Goal: Browse casually: Explore the website without a specific task or goal

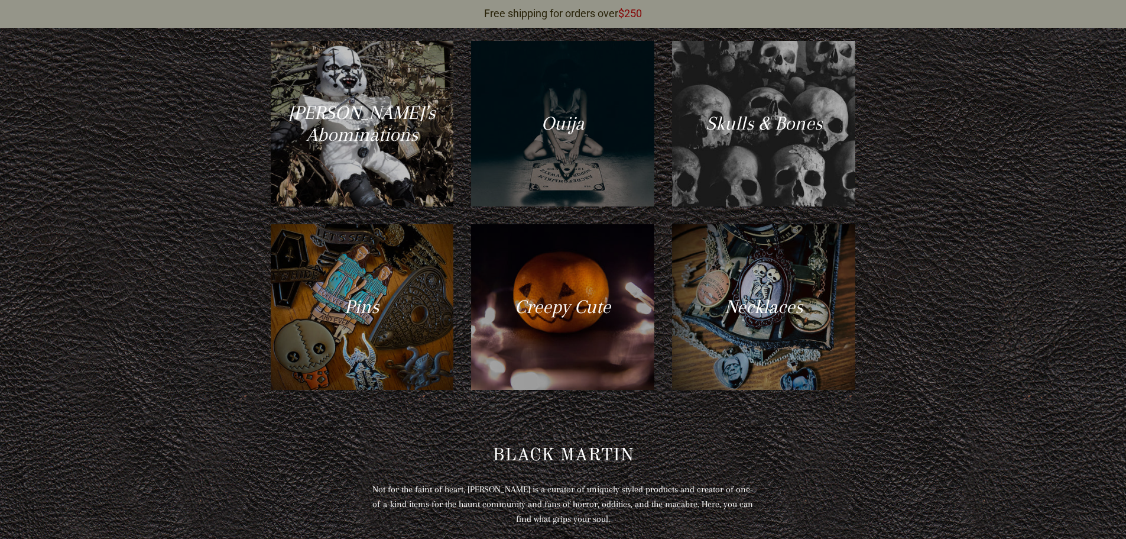
scroll to position [650, 0]
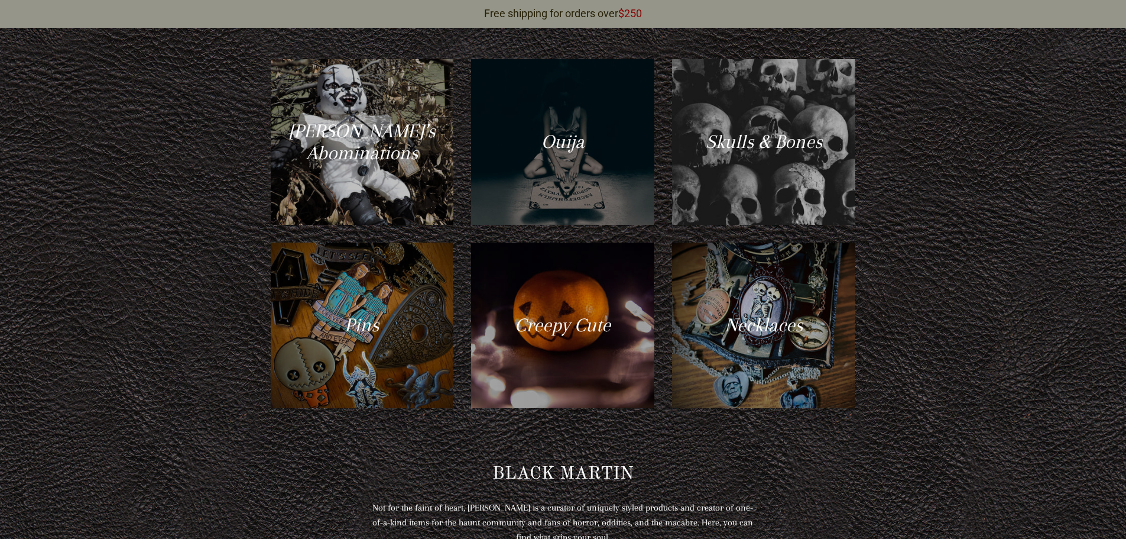
click at [531, 90] on div at bounding box center [563, 142] width 189 height 170
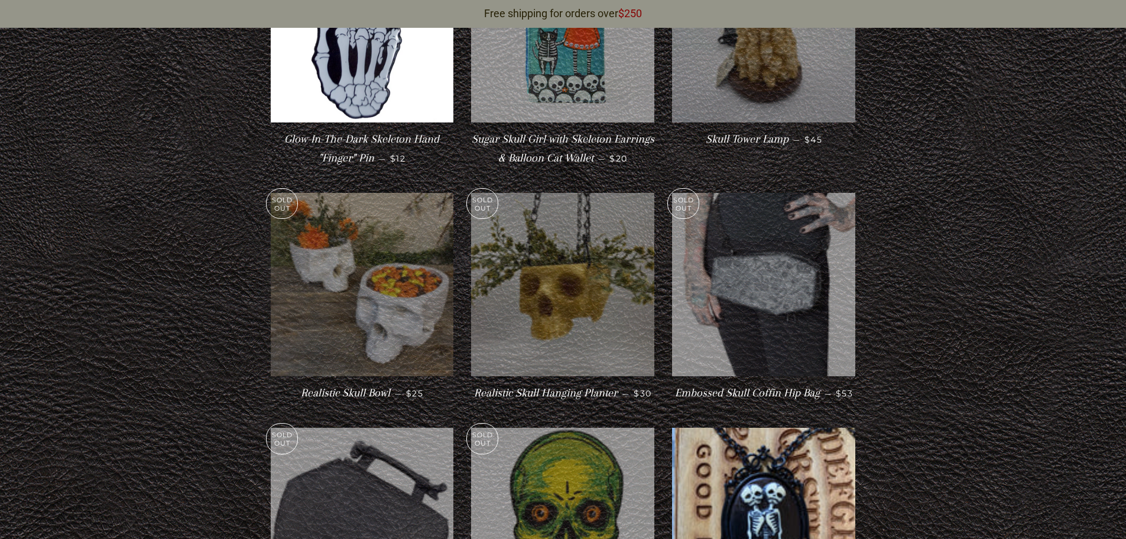
scroll to position [1300, 0]
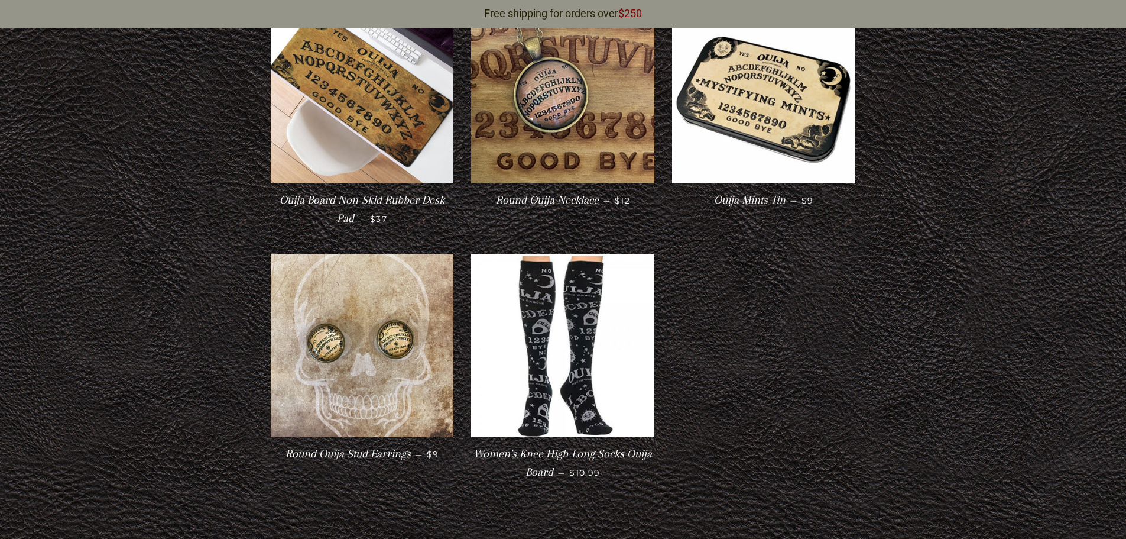
scroll to position [236, 0]
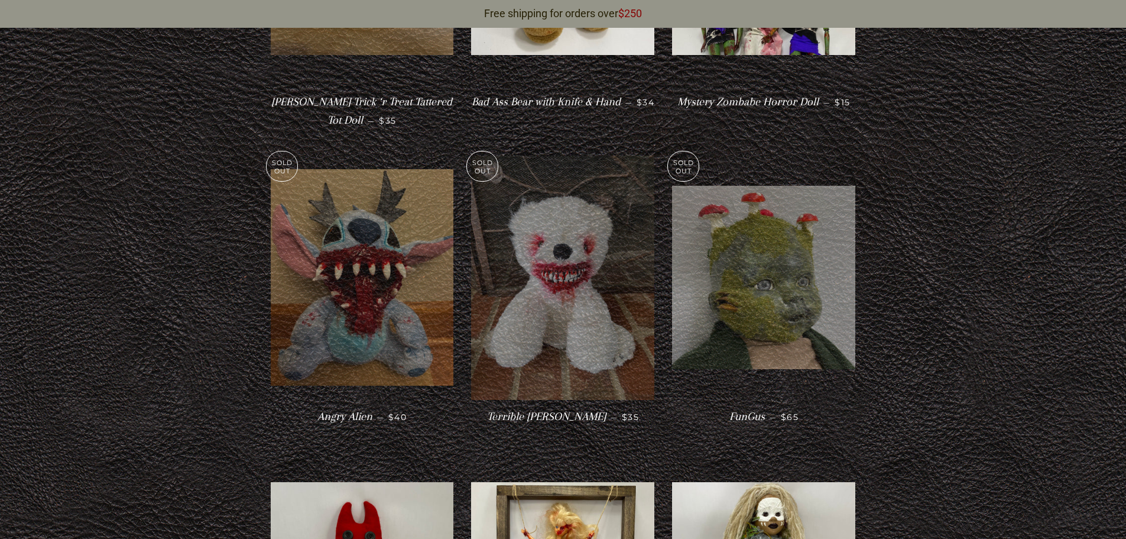
scroll to position [828, 0]
